Goal: Task Accomplishment & Management: Manage account settings

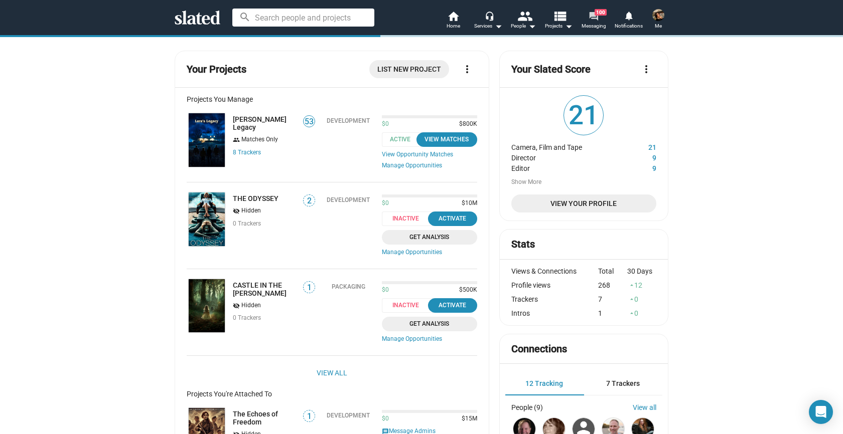
click at [596, 20] on mat-icon "forum" at bounding box center [593, 16] width 10 height 10
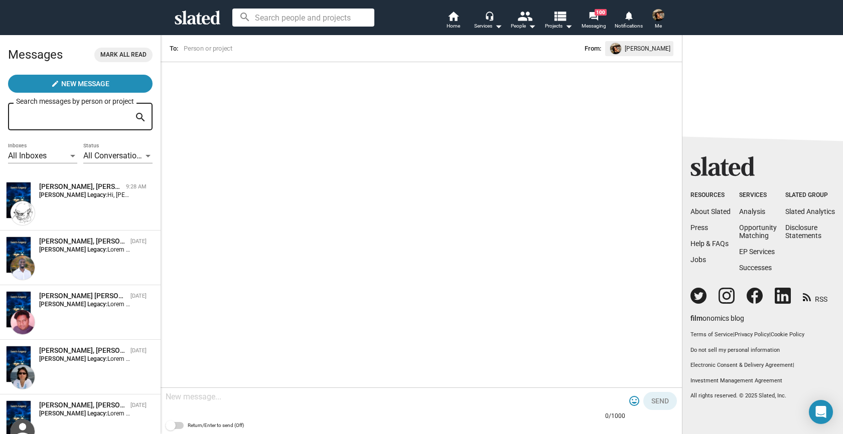
click at [91, 155] on span "All Conversations" at bounding box center [114, 156] width 62 height 10
click at [54, 158] on div at bounding box center [421, 217] width 843 height 434
click at [54, 158] on div "All Inboxes" at bounding box center [38, 156] width 60 height 11
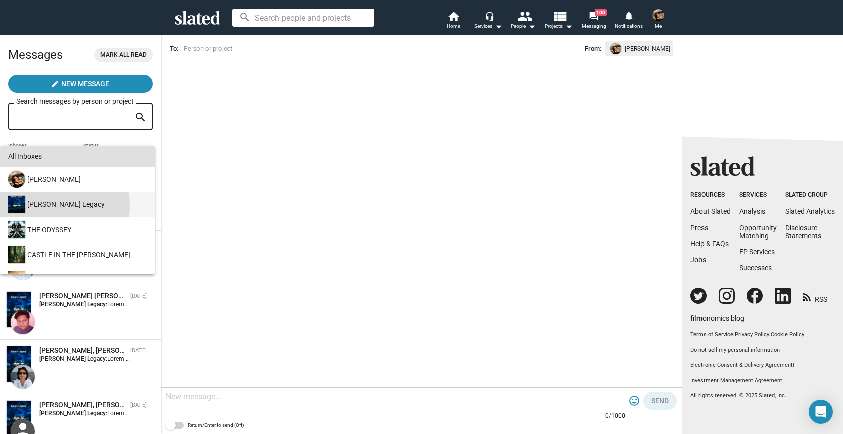
click at [63, 206] on div "[PERSON_NAME] Legacy" at bounding box center [76, 204] width 140 height 25
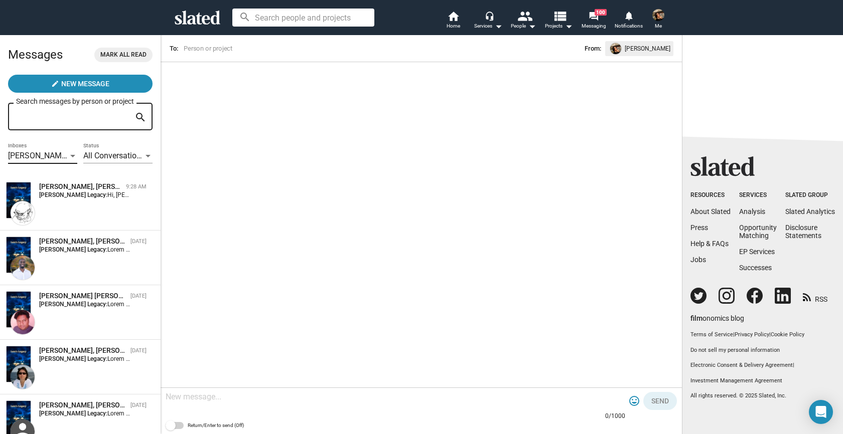
click at [64, 159] on div "[PERSON_NAME] Legacy" at bounding box center [38, 156] width 60 height 11
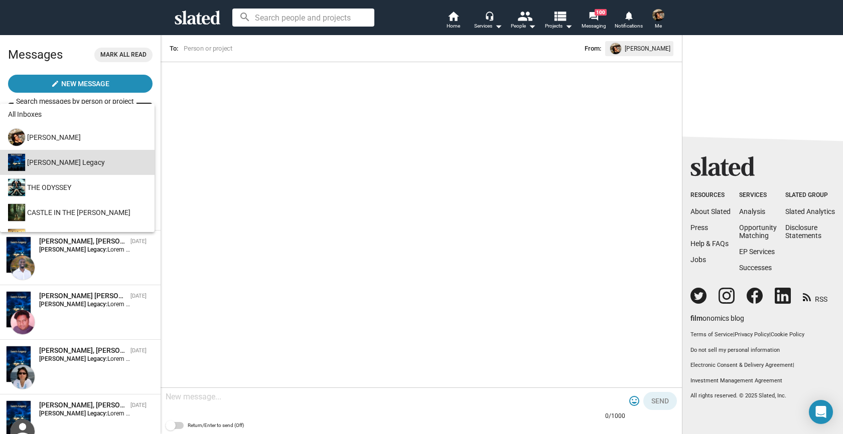
click at [178, 162] on div at bounding box center [421, 217] width 843 height 434
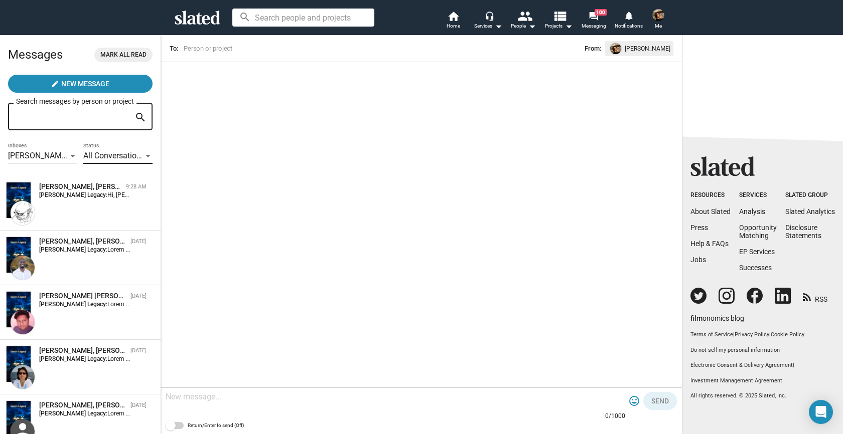
click at [130, 154] on span "All Conversations" at bounding box center [114, 156] width 62 height 10
click at [173, 162] on div at bounding box center [421, 217] width 843 height 434
click at [591, 21] on mat-icon "forum" at bounding box center [593, 16] width 10 height 10
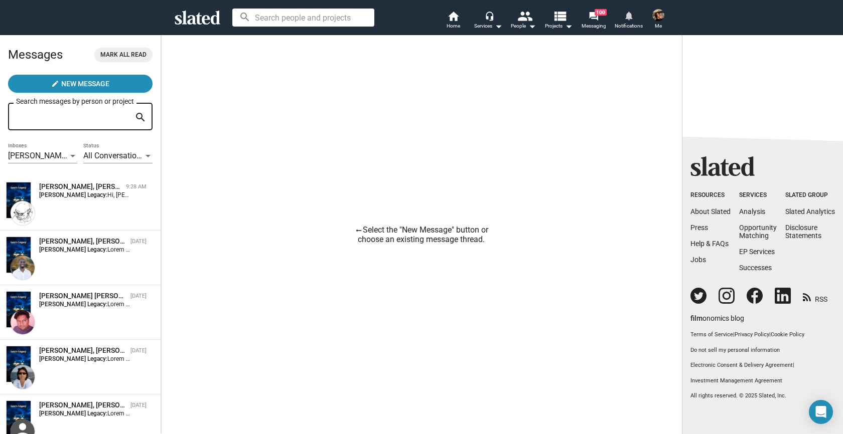
click at [629, 17] on mat-icon "notifications" at bounding box center [629, 16] width 10 height 10
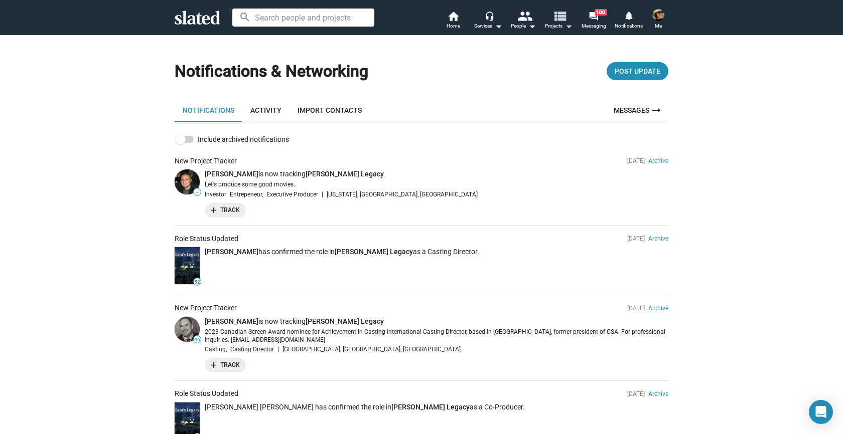
click at [555, 26] on span "Projects arrow_drop_down" at bounding box center [559, 26] width 28 height 12
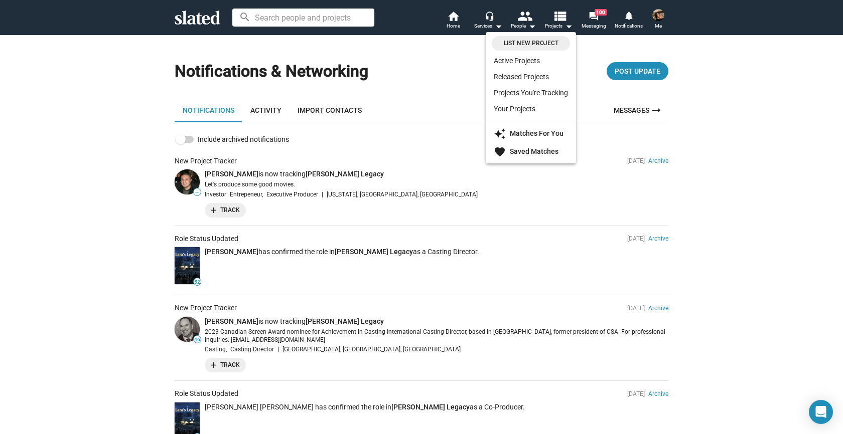
click at [653, 15] on div at bounding box center [421, 217] width 843 height 434
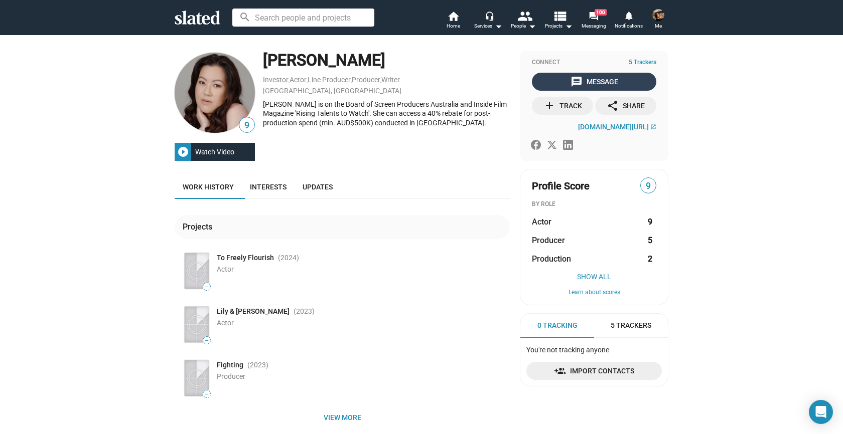
click at [573, 79] on mat-icon "message" at bounding box center [576, 82] width 12 height 12
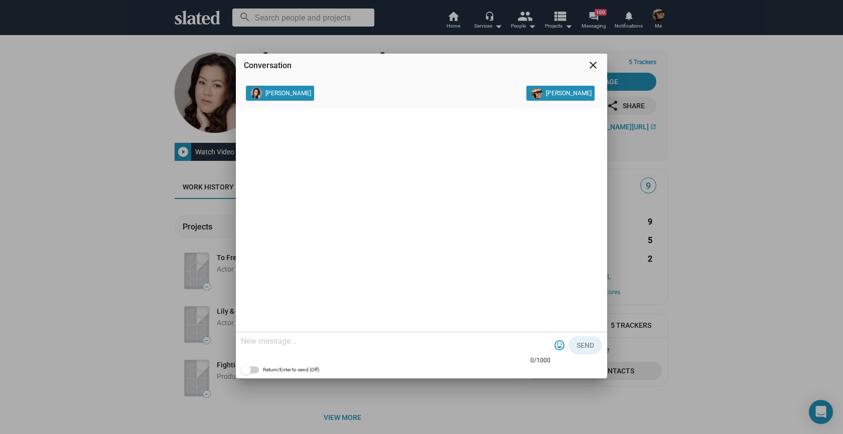
click at [295, 98] on div "[PERSON_NAME]" at bounding box center [281, 95] width 71 height 18
click at [595, 60] on mat-icon "close" at bounding box center [593, 65] width 12 height 12
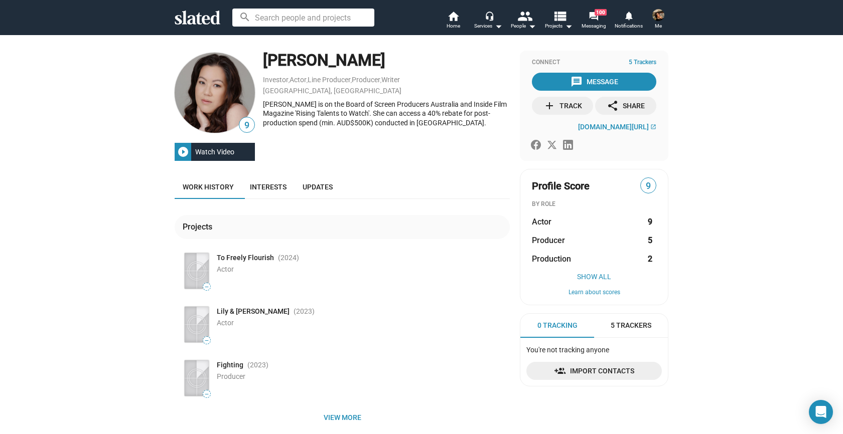
drag, startPoint x: 414, startPoint y: 55, endPoint x: 262, endPoint y: 50, distance: 152.6
click at [262, 50] on div "9 play_circle_filled Watch Video Tsu Shan Chambers Investor , Actor , Line Prod…" at bounding box center [421, 288] width 843 height 507
click at [276, 50] on div "Tsu Shan Chambers" at bounding box center [386, 61] width 247 height 22
drag, startPoint x: 412, startPoint y: 58, endPoint x: 260, endPoint y: 58, distance: 151.5
click at [260, 58] on div "9 play_circle_filled Watch Video Tsu Shan Chambers Investor , Actor , Line Prod…" at bounding box center [342, 106] width 335 height 110
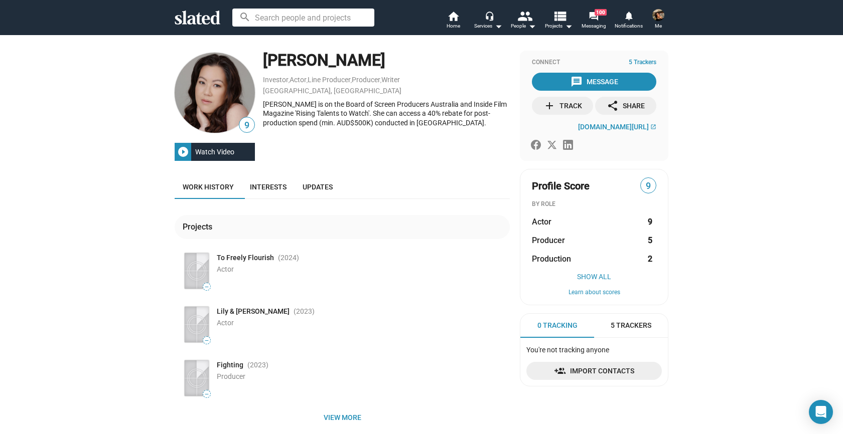
copy div "play_circle_filled Watch Video Tsu Shan Chambers"
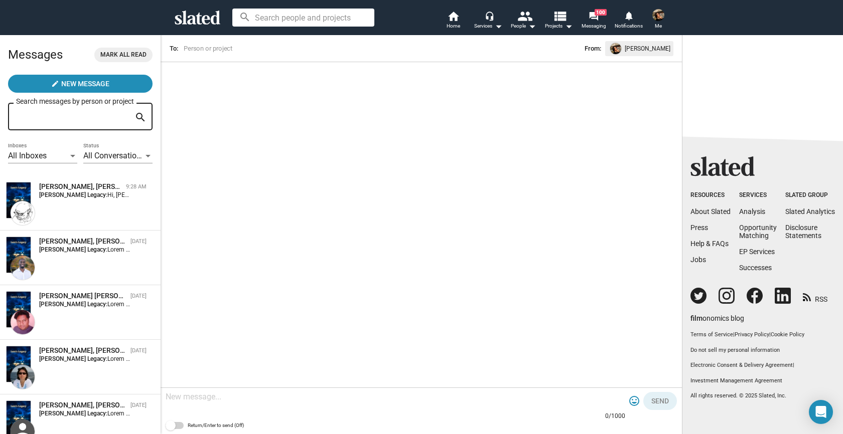
click at [658, 20] on img at bounding box center [658, 15] width 12 height 12
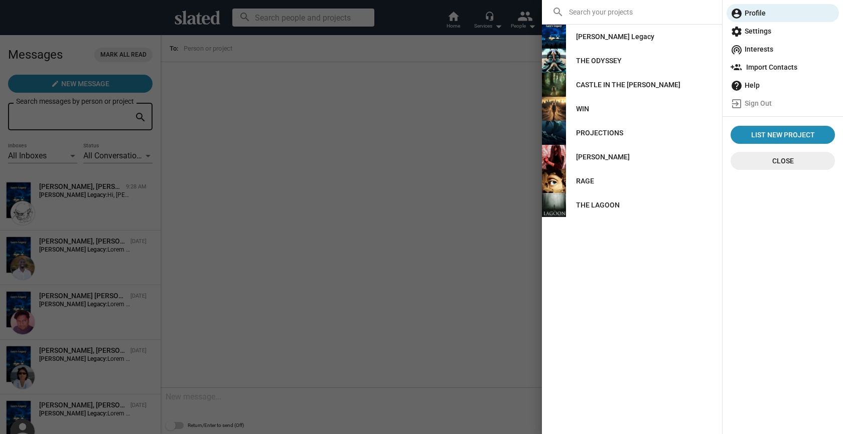
click at [618, 31] on link "[PERSON_NAME] Legacy" at bounding box center [615, 37] width 94 height 18
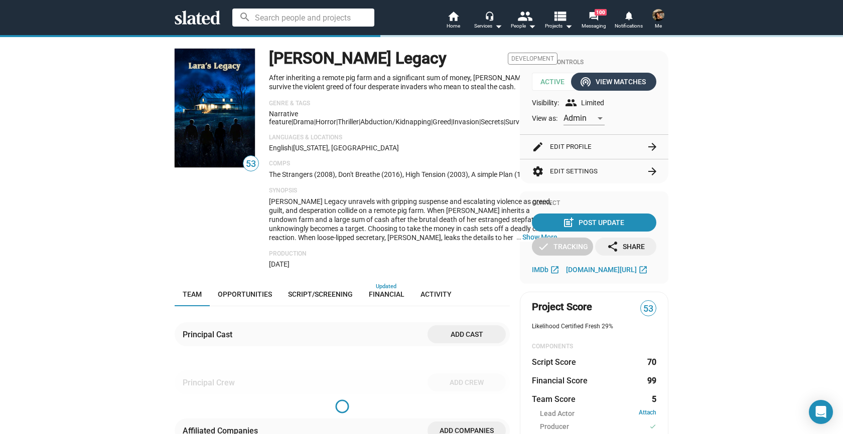
click at [621, 81] on div "wifi_tethering View Matches" at bounding box center [613, 82] width 64 height 18
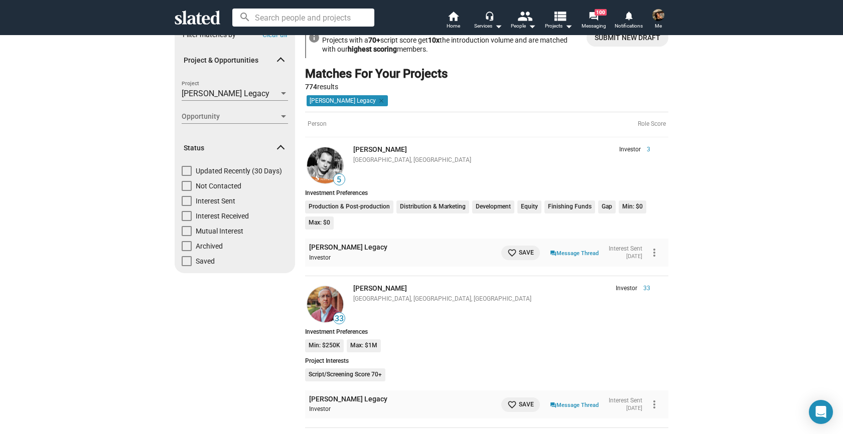
scroll to position [34, 0]
click at [248, 183] on div "Not Contacted" at bounding box center [235, 188] width 106 height 15
click at [234, 185] on span "Not Contacted" at bounding box center [219, 186] width 46 height 10
click at [187, 191] on input "Not Contacted" at bounding box center [186, 191] width 1 height 1
checkbox input "true"
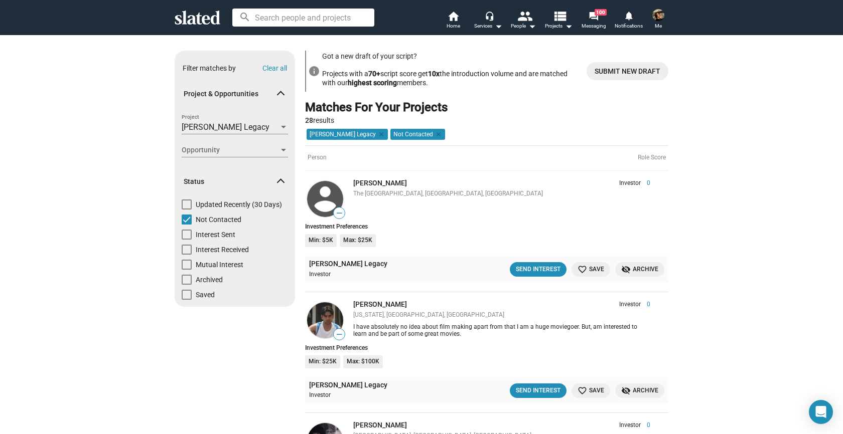
click at [250, 248] on div "Interest Received" at bounding box center [235, 252] width 106 height 15
click at [246, 248] on span "Interest Received" at bounding box center [222, 250] width 53 height 10
click at [187, 255] on input "Interest Received" at bounding box center [186, 255] width 1 height 1
checkbox input "true"
